Goal: Task Accomplishment & Management: Manage account settings

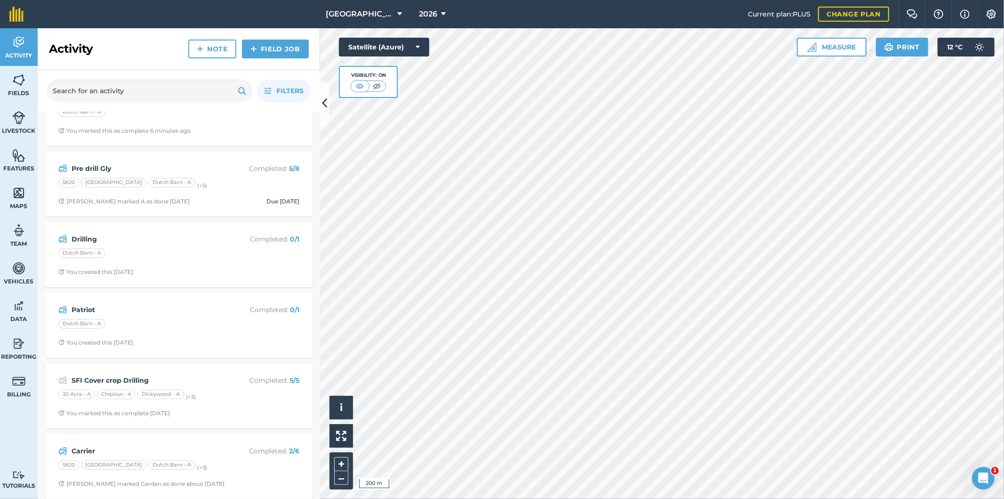
scroll to position [81, 0]
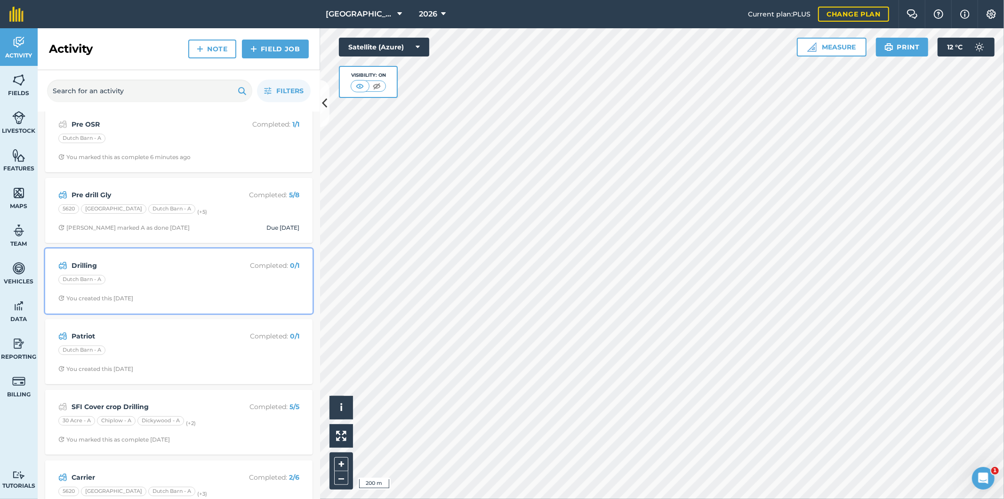
click at [213, 274] on div "Drilling Completed : 0 / 1 Dutch Barn - A You created this [DATE]" at bounding box center [179, 281] width 256 height 54
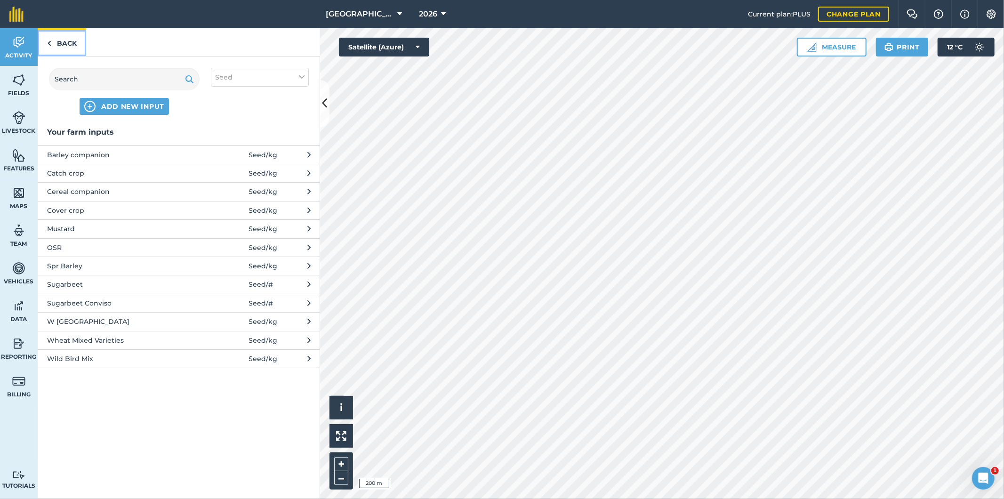
click at [64, 40] on link "Back" at bounding box center [62, 42] width 48 height 28
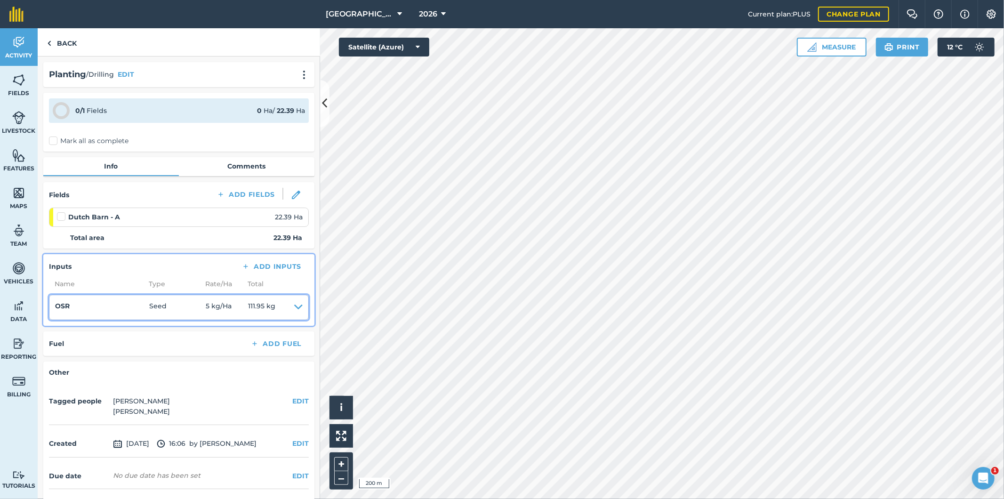
click at [219, 306] on span "5 kg / Ha" at bounding box center [227, 307] width 42 height 13
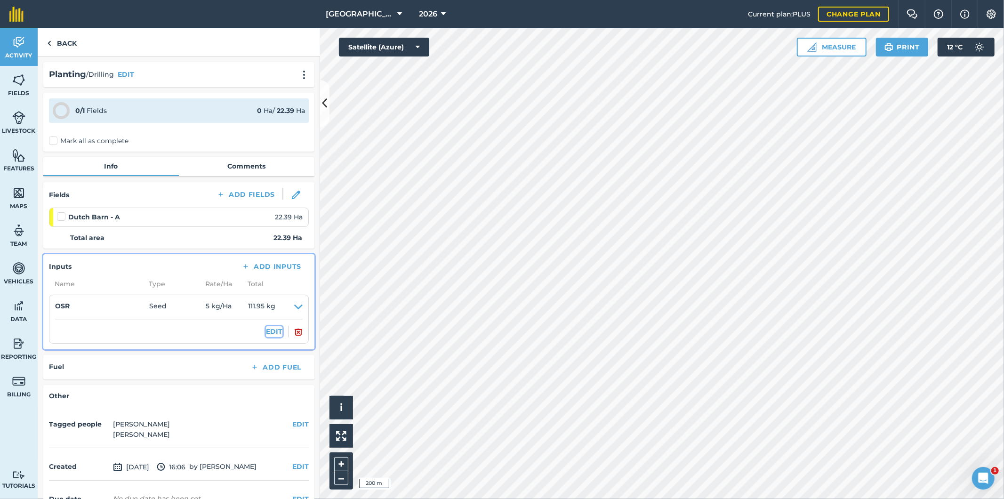
click at [267, 330] on button "EDIT" at bounding box center [274, 331] width 16 height 10
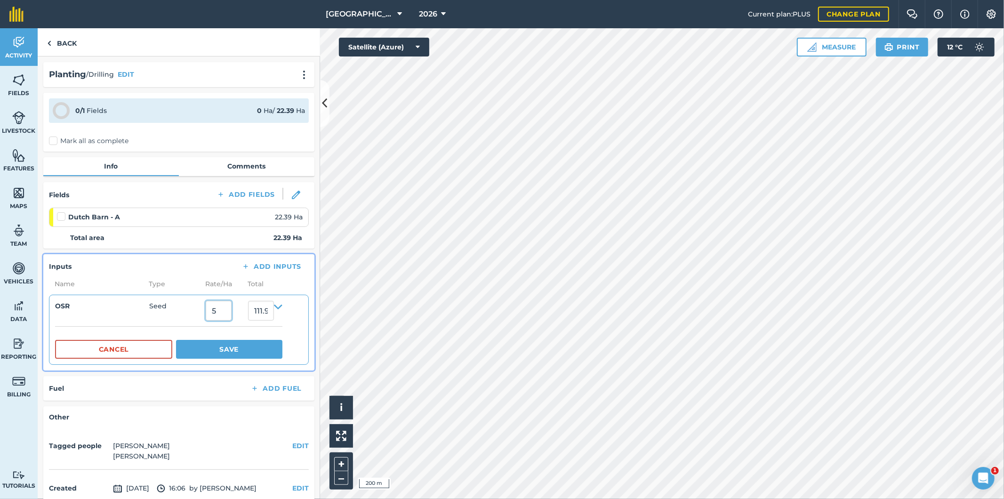
click at [224, 312] on input "5" at bounding box center [219, 311] width 26 height 20
type input "2.5"
type input "55.975"
click at [228, 349] on button "Save" at bounding box center [229, 349] width 106 height 19
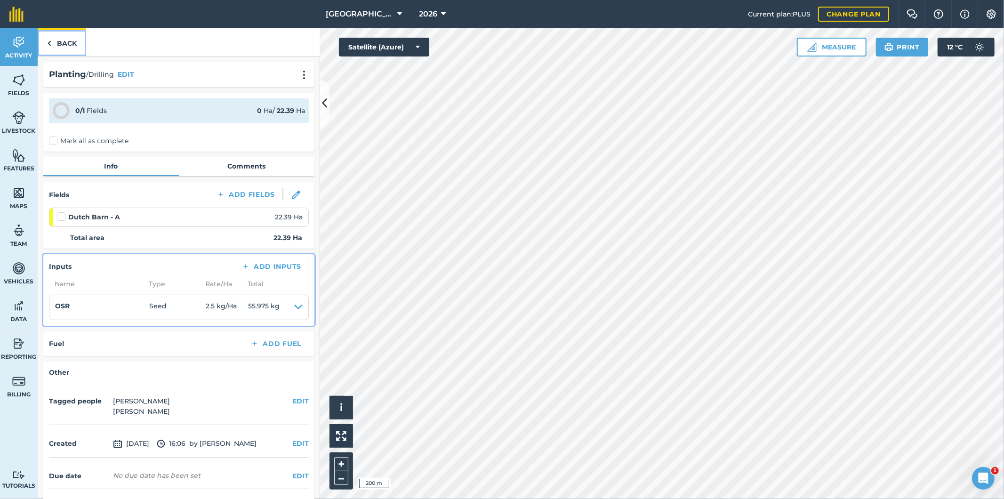
click at [64, 46] on link "Back" at bounding box center [62, 42] width 48 height 28
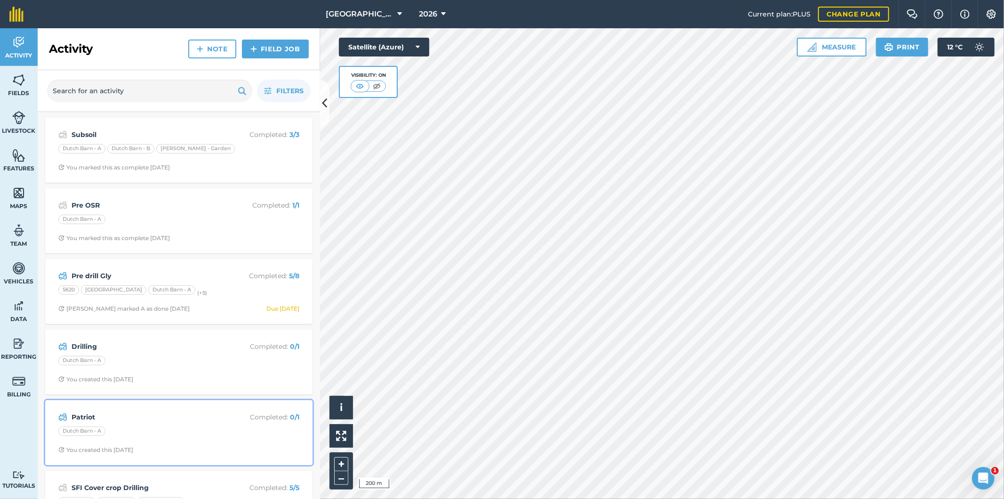
click at [195, 425] on div "Patriot Completed : 0 / 1 Dutch Barn - A You created this [DATE]" at bounding box center [179, 433] width 256 height 54
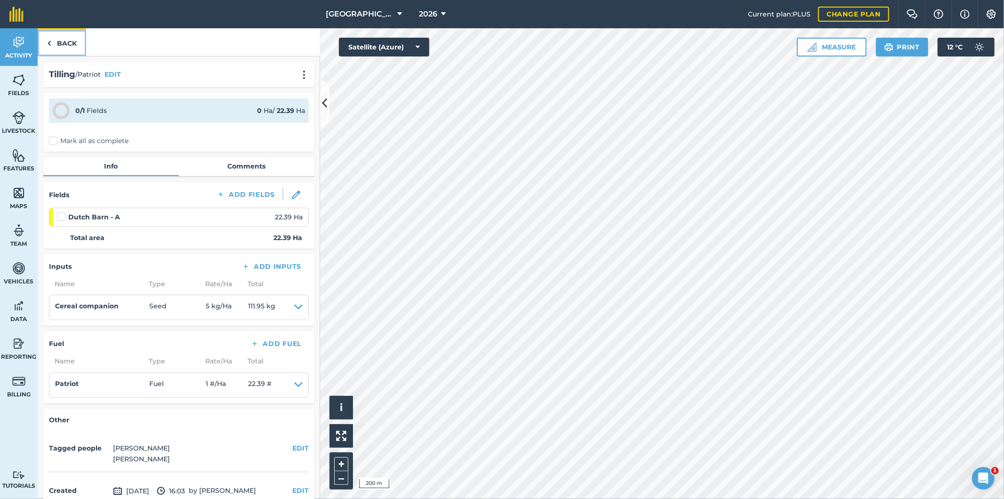
click at [64, 46] on link "Back" at bounding box center [62, 42] width 48 height 28
